Goal: Task Accomplishment & Management: Use online tool/utility

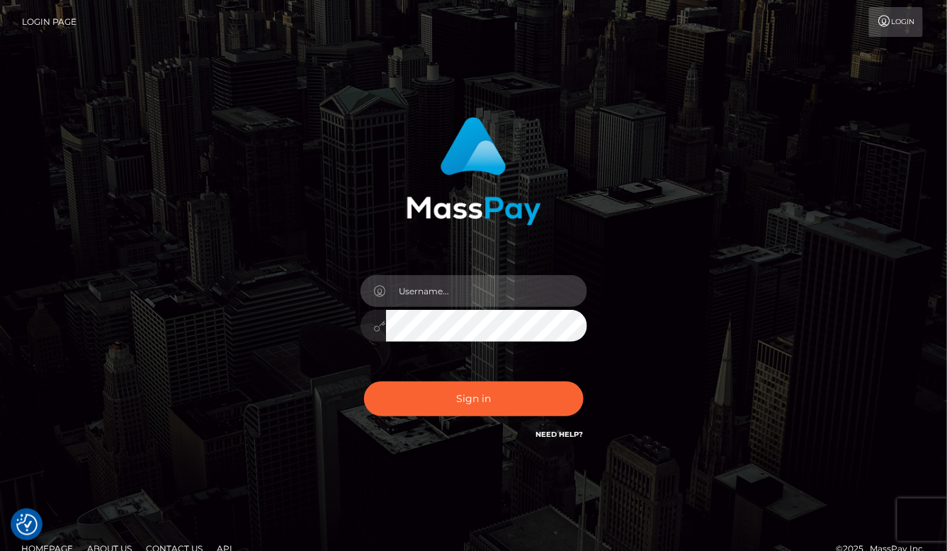
type input "aluasupport"
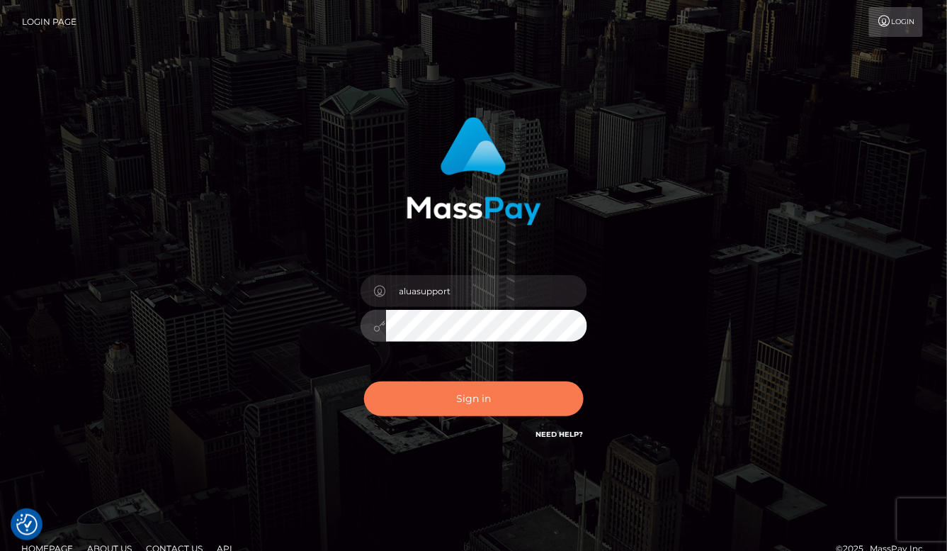
click at [460, 403] on button "Sign in" at bounding box center [474, 398] width 220 height 35
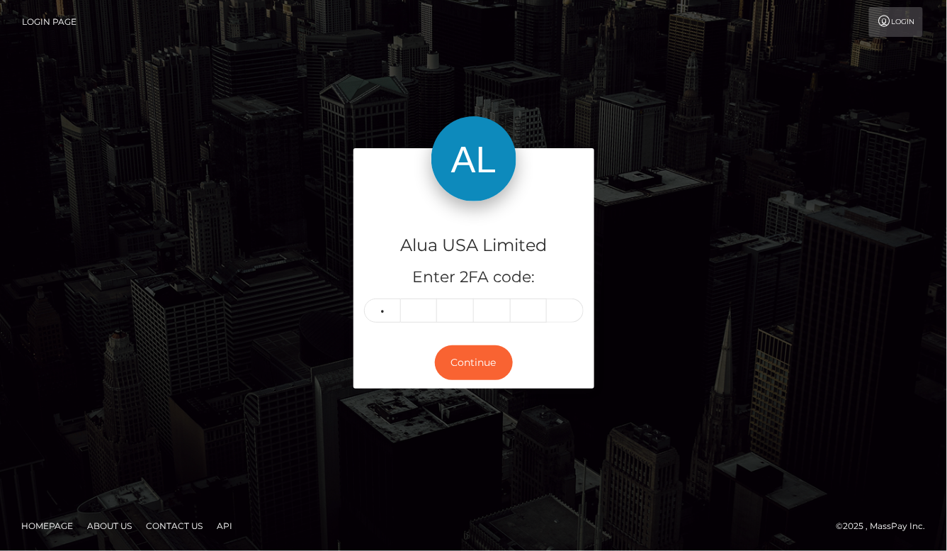
type input "7"
type input "4"
type input "7"
type input "0"
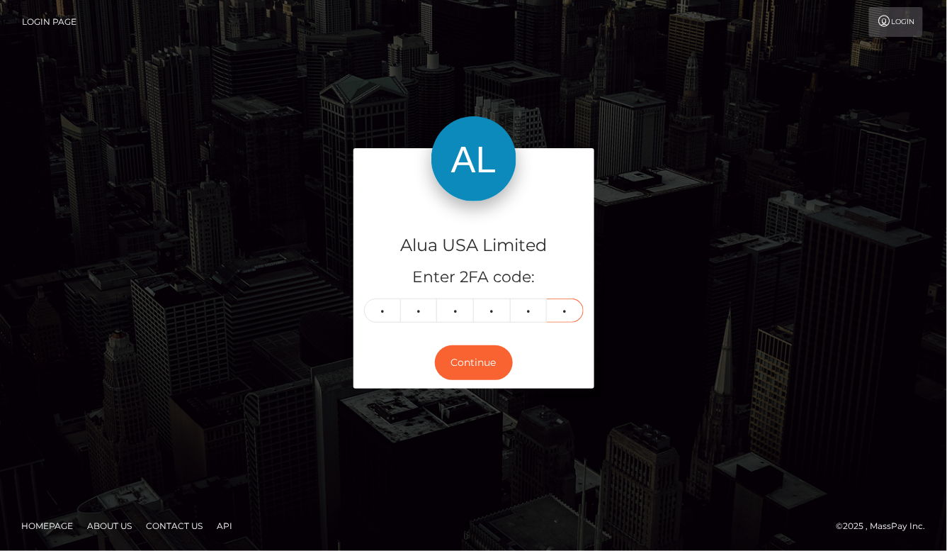
type input "1"
click at [473, 362] on button "Continue" at bounding box center [474, 362] width 78 height 35
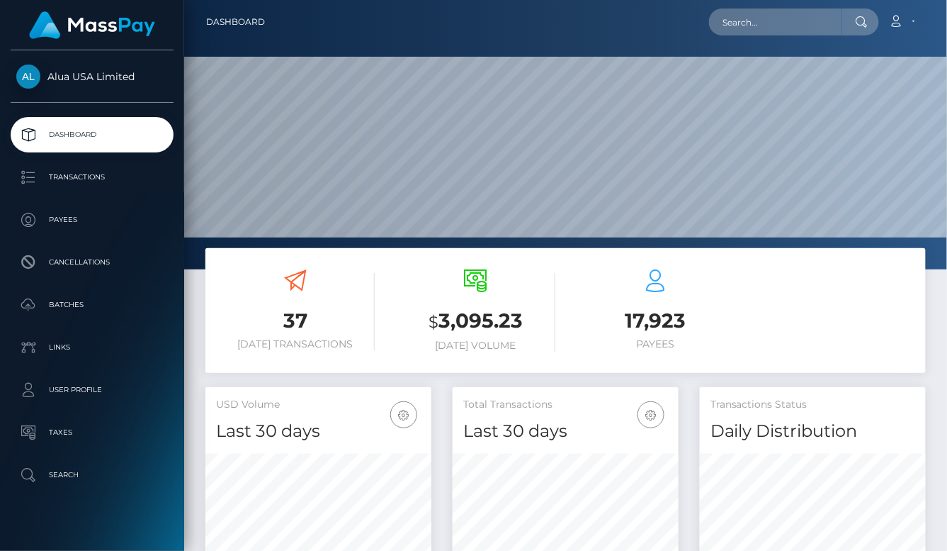
scroll to position [249, 227]
click at [793, 21] on input "text" at bounding box center [775, 22] width 133 height 27
click at [740, 30] on input "text" at bounding box center [775, 22] width 133 height 27
paste input "677ead4030fe3858fb04d131"
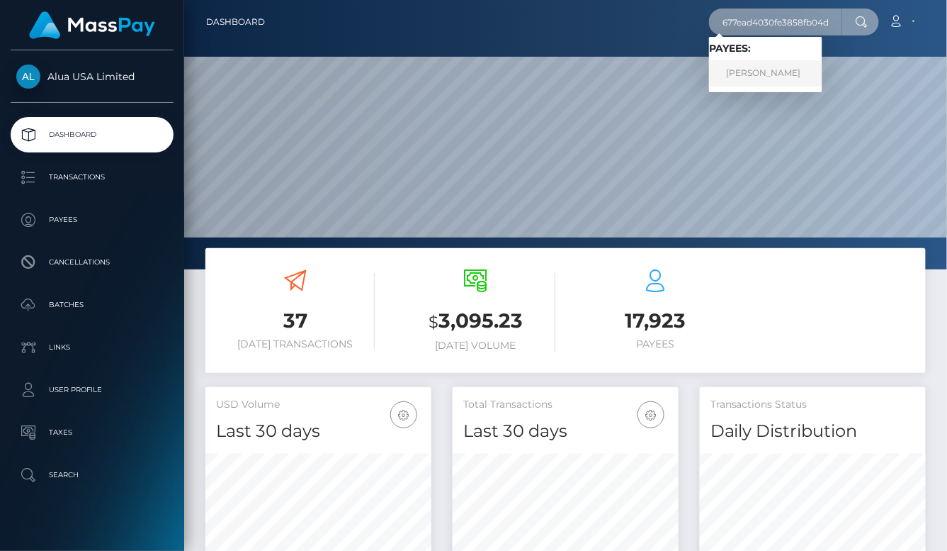
type input "677ead4030fe3858fb04d131"
click at [747, 60] on link "Chrishelle Johnson" at bounding box center [765, 73] width 113 height 26
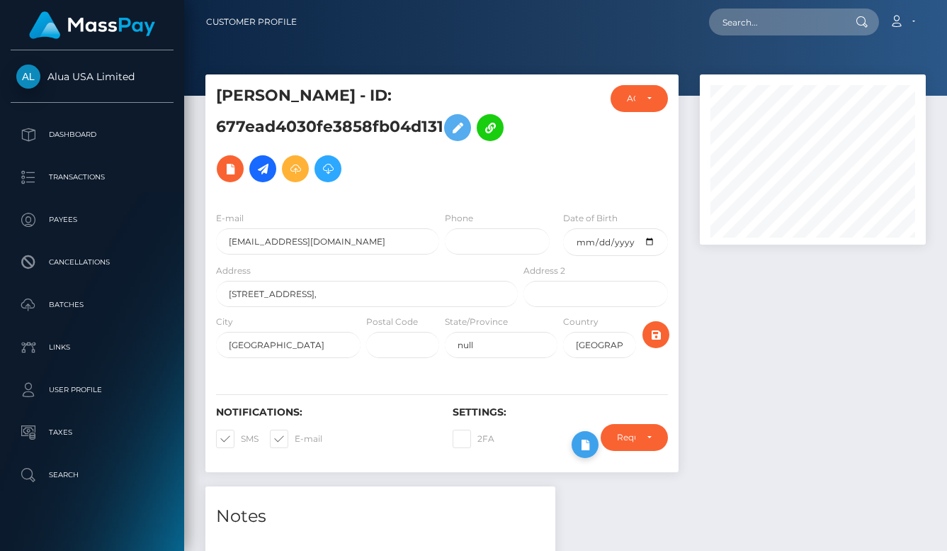
scroll to position [103, 0]
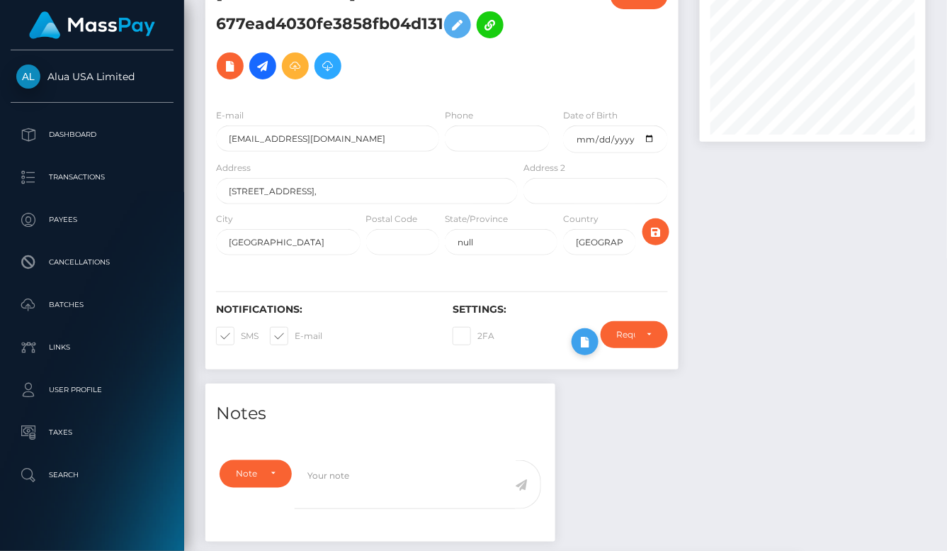
click at [582, 351] on icon at bounding box center [585, 342] width 17 height 18
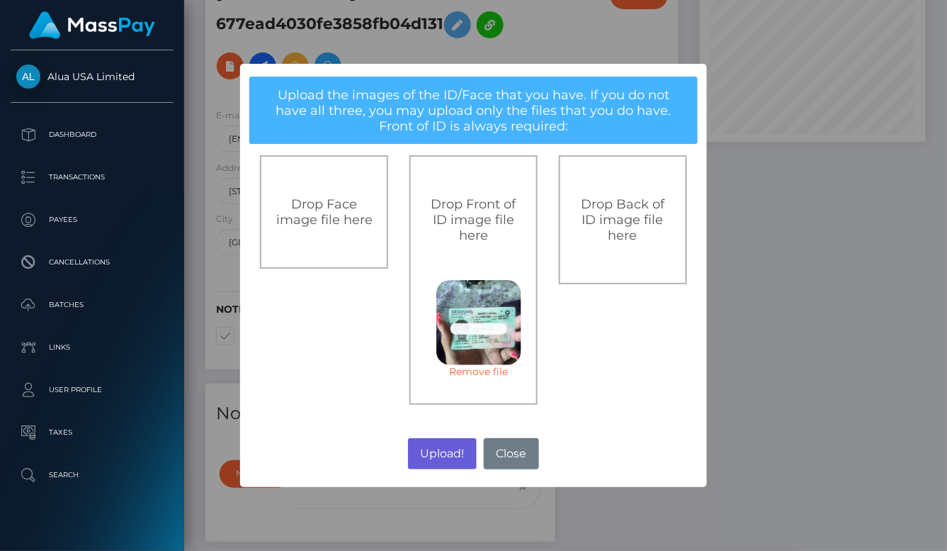
click at [436, 453] on button "Upload!" at bounding box center [442, 453] width 69 height 31
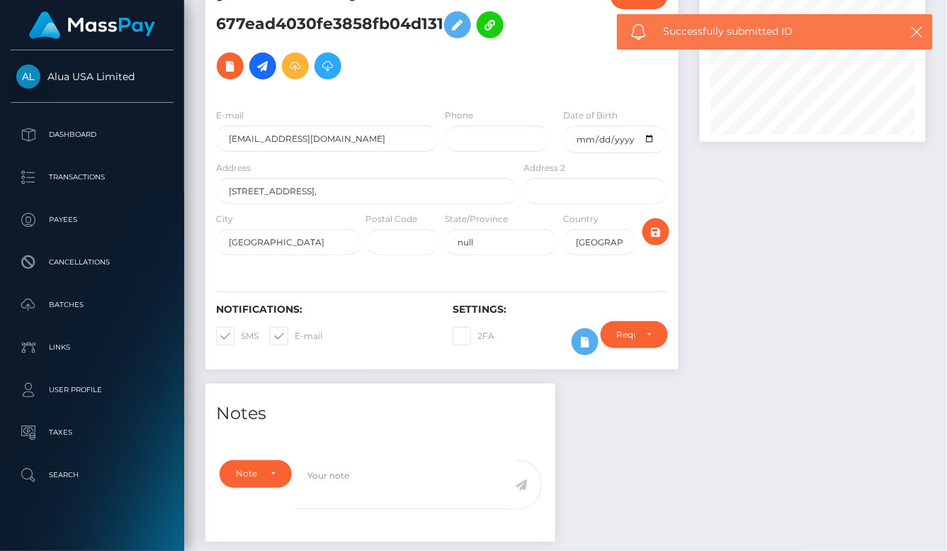
click at [820, 298] on div "× Upload the images of the ID/Face that you have. If you do not have all three,…" at bounding box center [473, 275] width 947 height 551
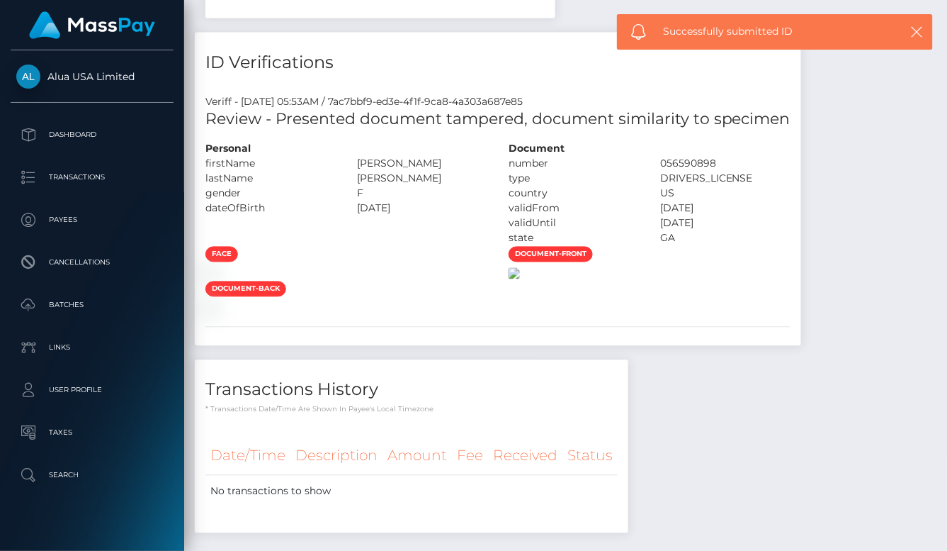
scroll to position [586, 0]
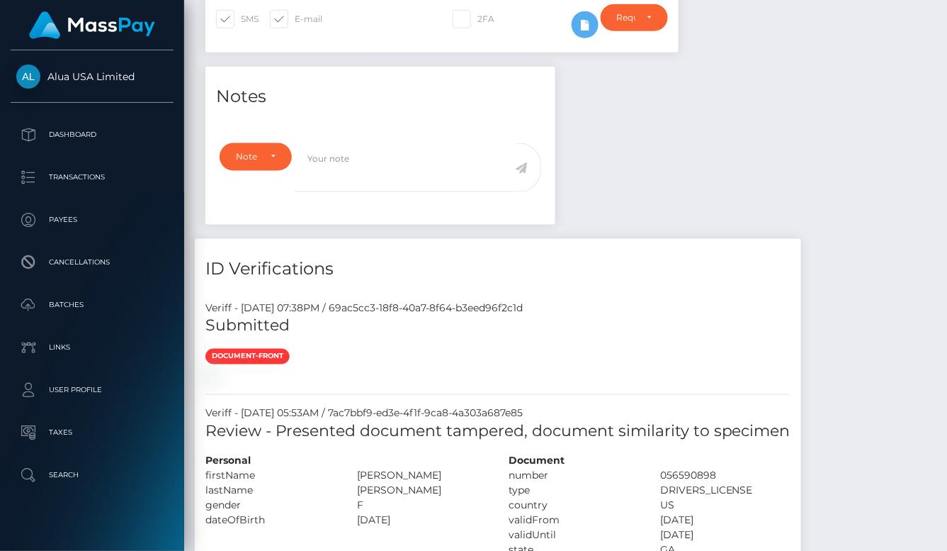
scroll to position [542, 0]
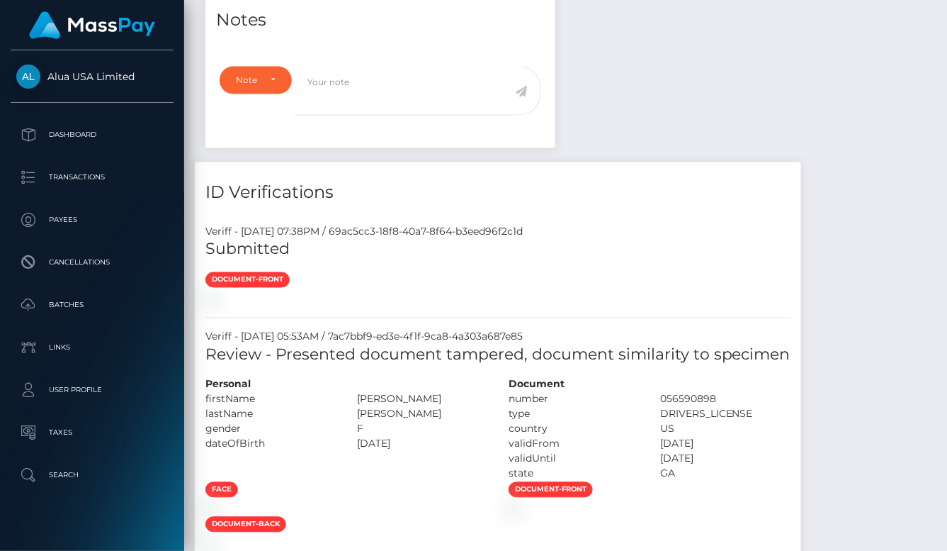
scroll to position [558, 0]
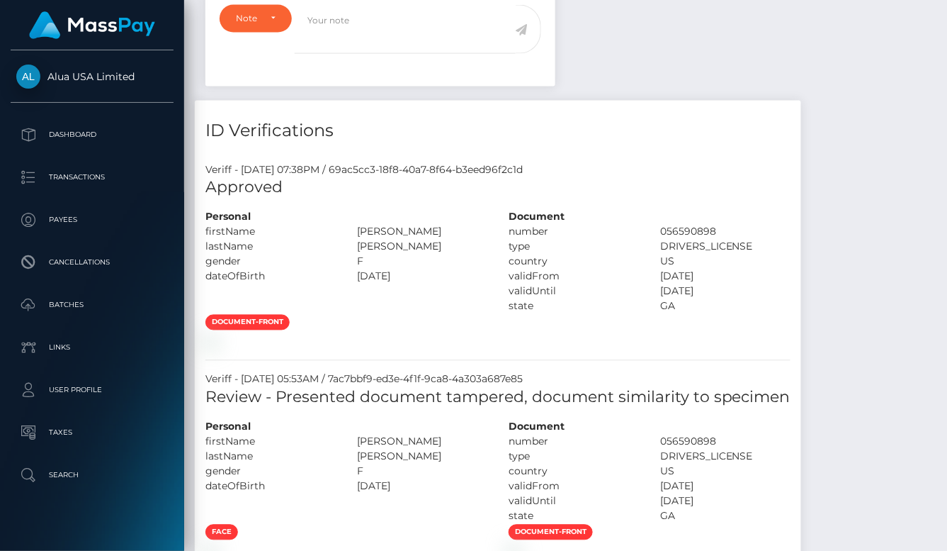
scroll to position [170, 227]
